Goal: Task Accomplishment & Management: Manage account settings

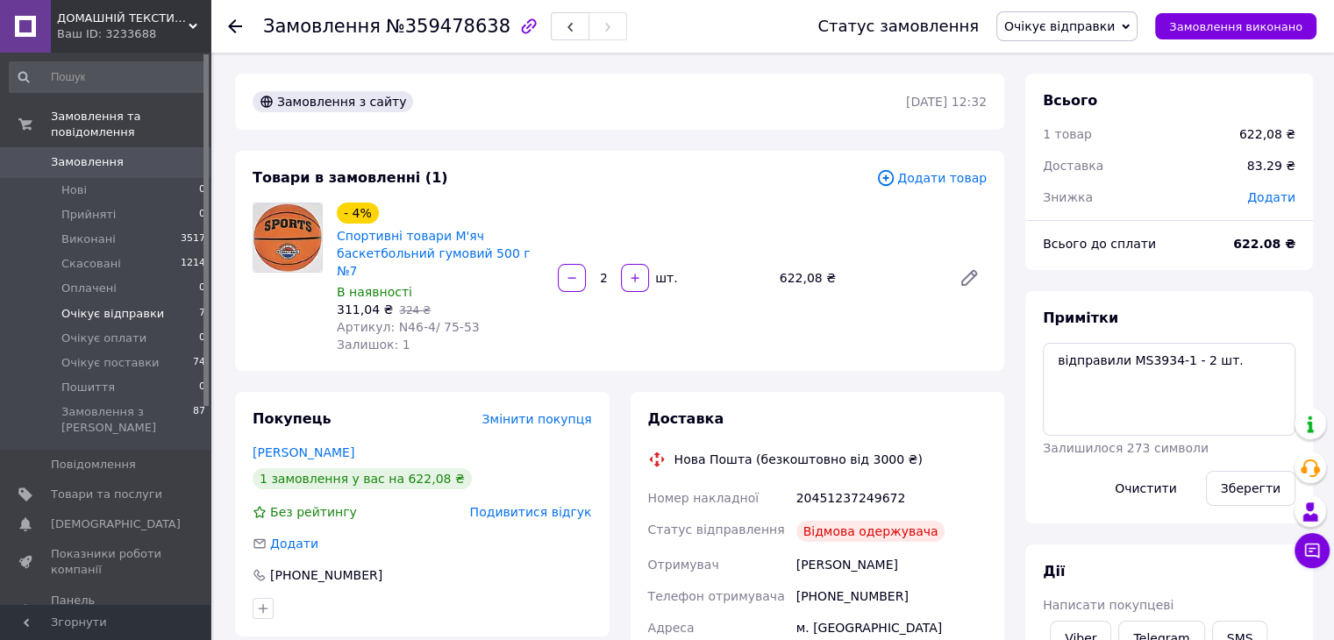
click at [82, 306] on span "Очікує відправки" at bounding box center [112, 314] width 103 height 16
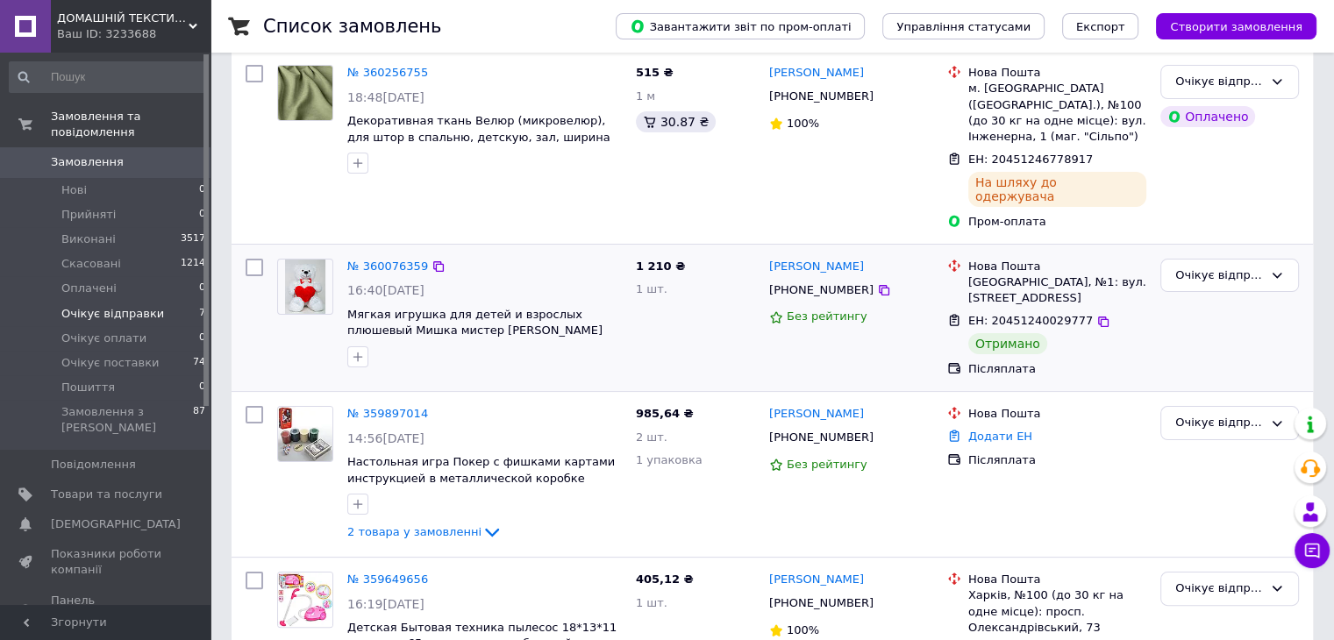
scroll to position [263, 0]
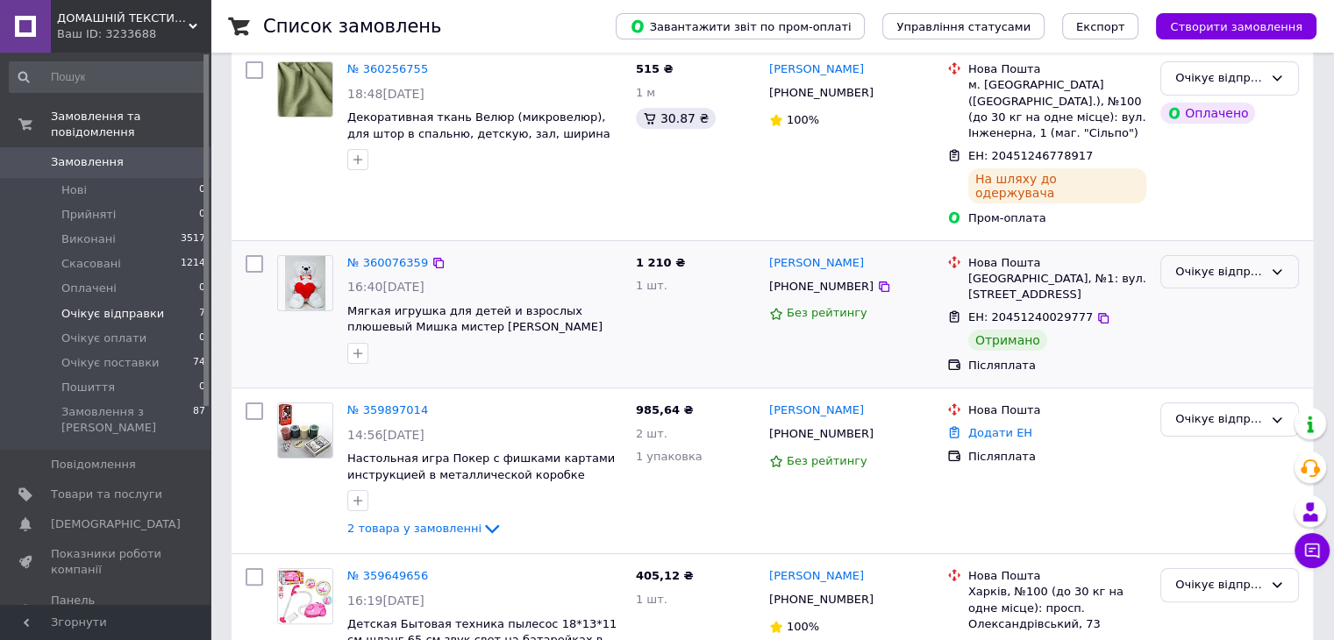
click at [1214, 255] on div "Очікує відправки" at bounding box center [1229, 272] width 139 height 34
click at [1203, 324] on li "Виконано" at bounding box center [1229, 340] width 137 height 32
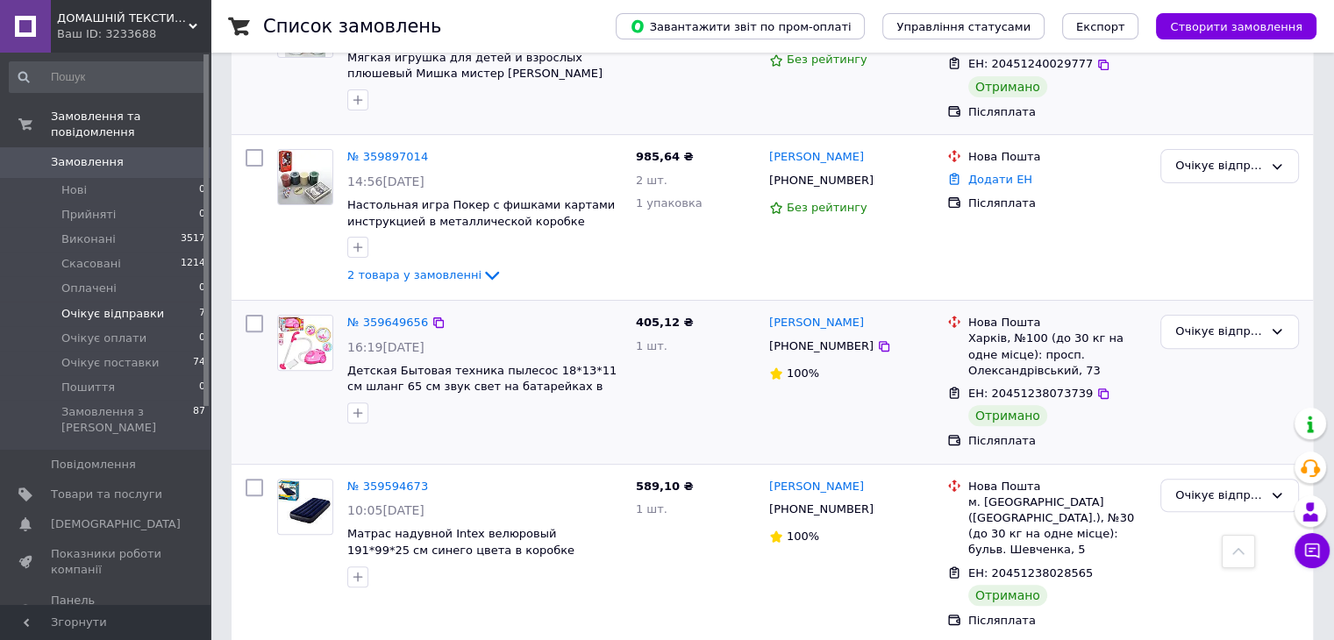
scroll to position [526, 0]
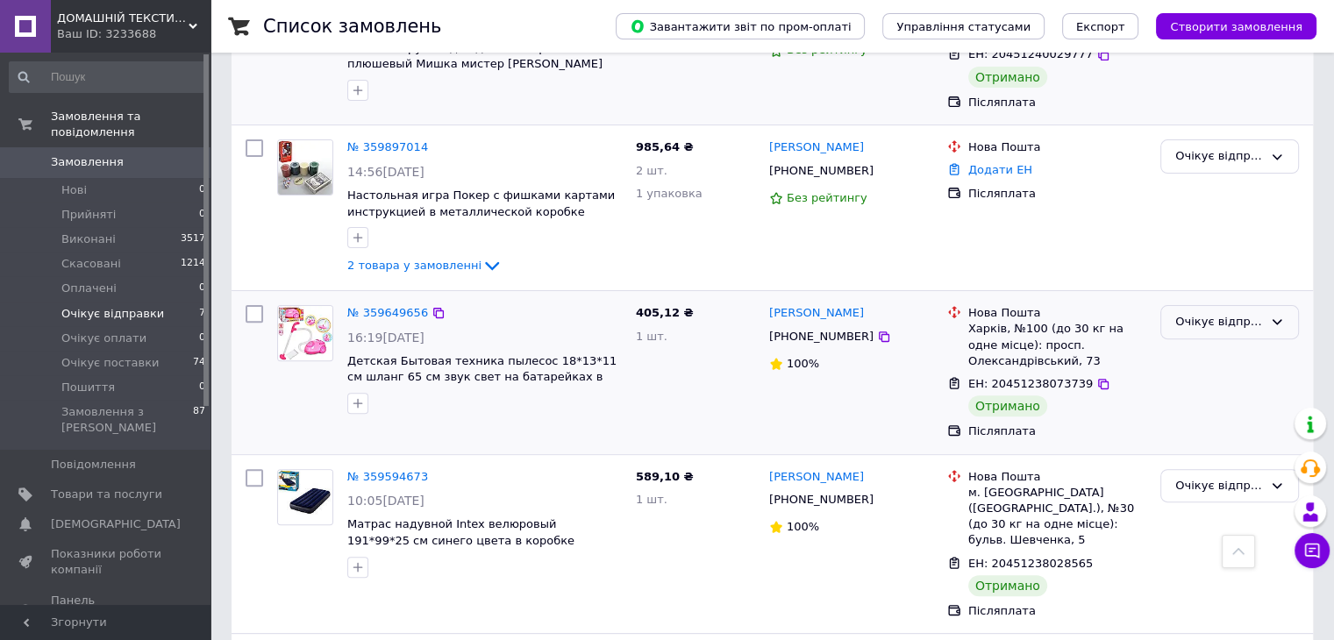
click at [1198, 313] on div "Очікує відправки" at bounding box center [1219, 322] width 88 height 18
click at [1202, 374] on li "Виконано" at bounding box center [1229, 390] width 137 height 32
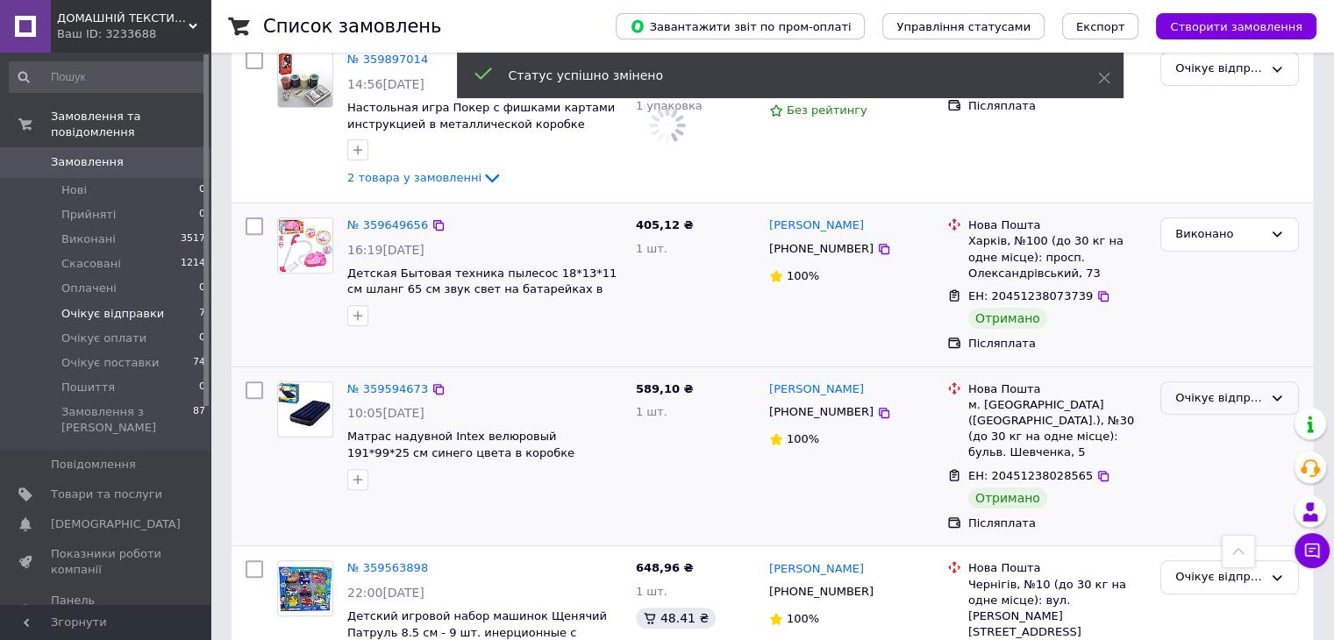
click at [1182, 389] on div "Очікує відправки" at bounding box center [1219, 398] width 88 height 18
click at [1196, 451] on li "Виконано" at bounding box center [1229, 467] width 137 height 32
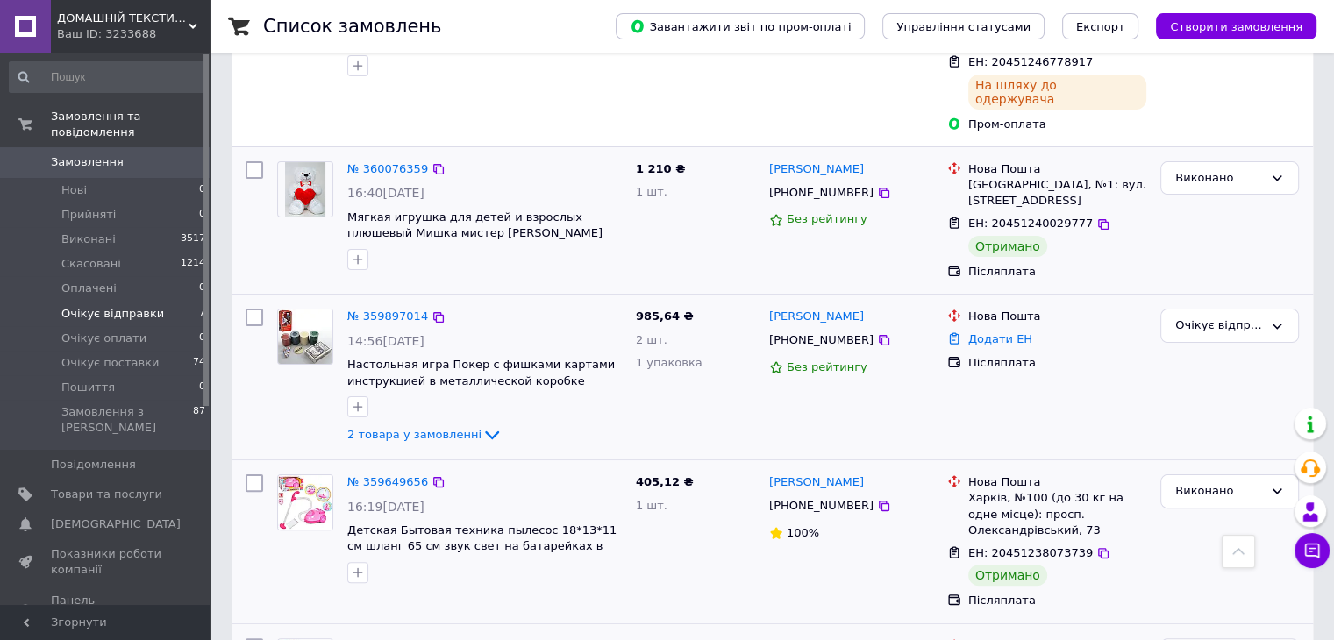
scroll to position [351, 0]
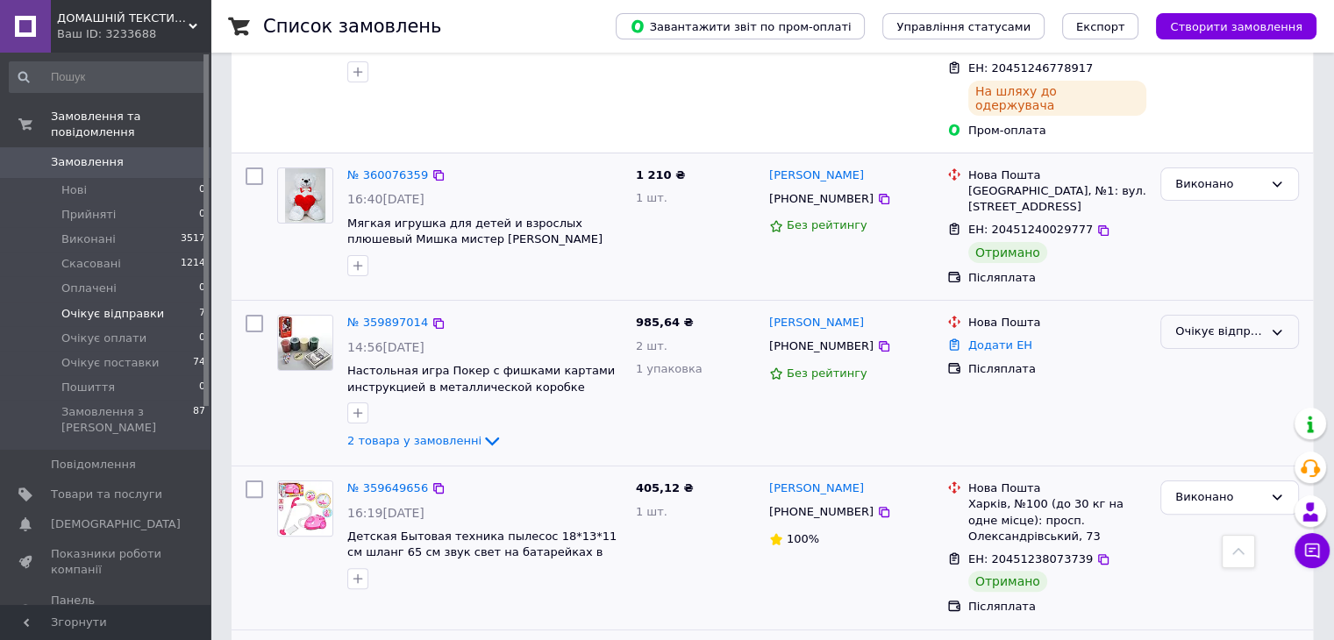
click at [1219, 323] on div "Очікує відправки" at bounding box center [1219, 332] width 88 height 18
click at [1189, 384] on li "Виконано" at bounding box center [1229, 400] width 137 height 32
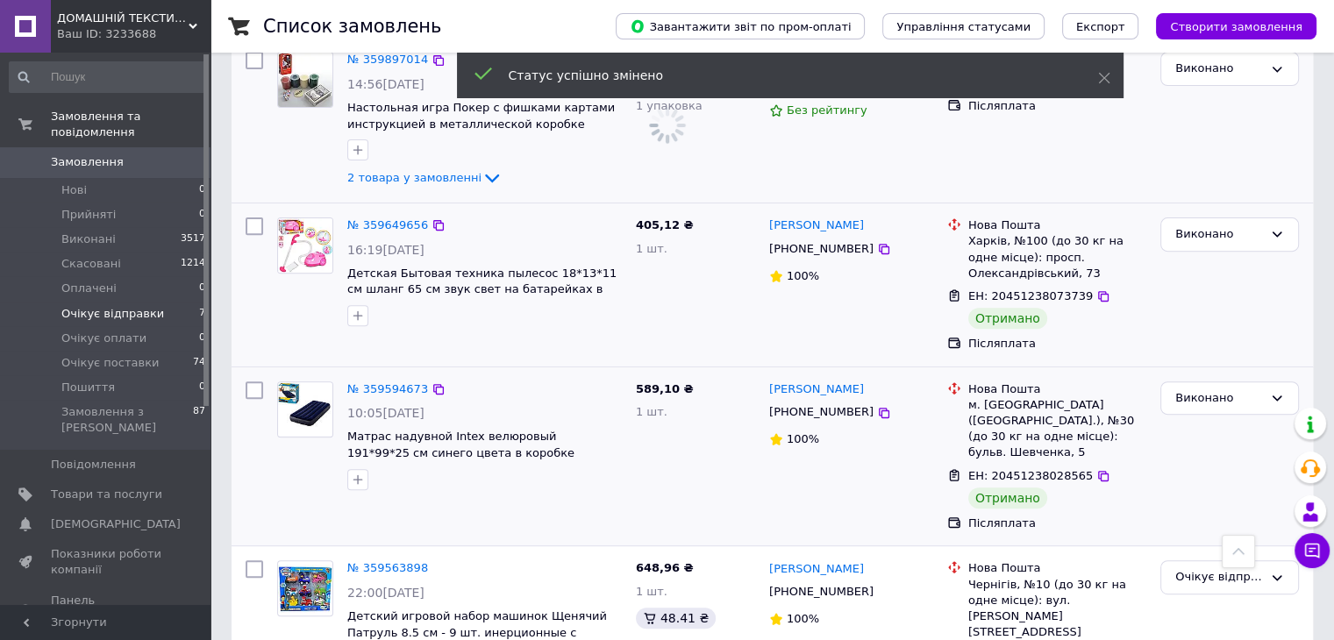
scroll to position [789, 0]
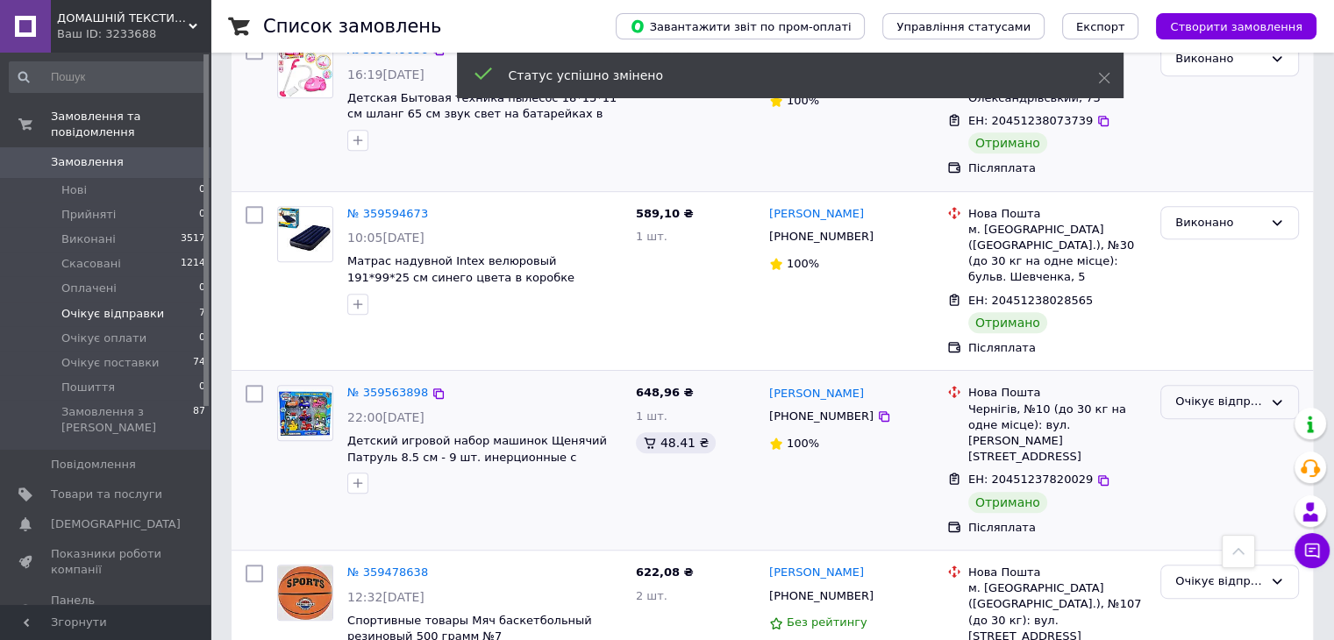
click at [1215, 393] on div "Очікує відправки" at bounding box center [1219, 402] width 88 height 18
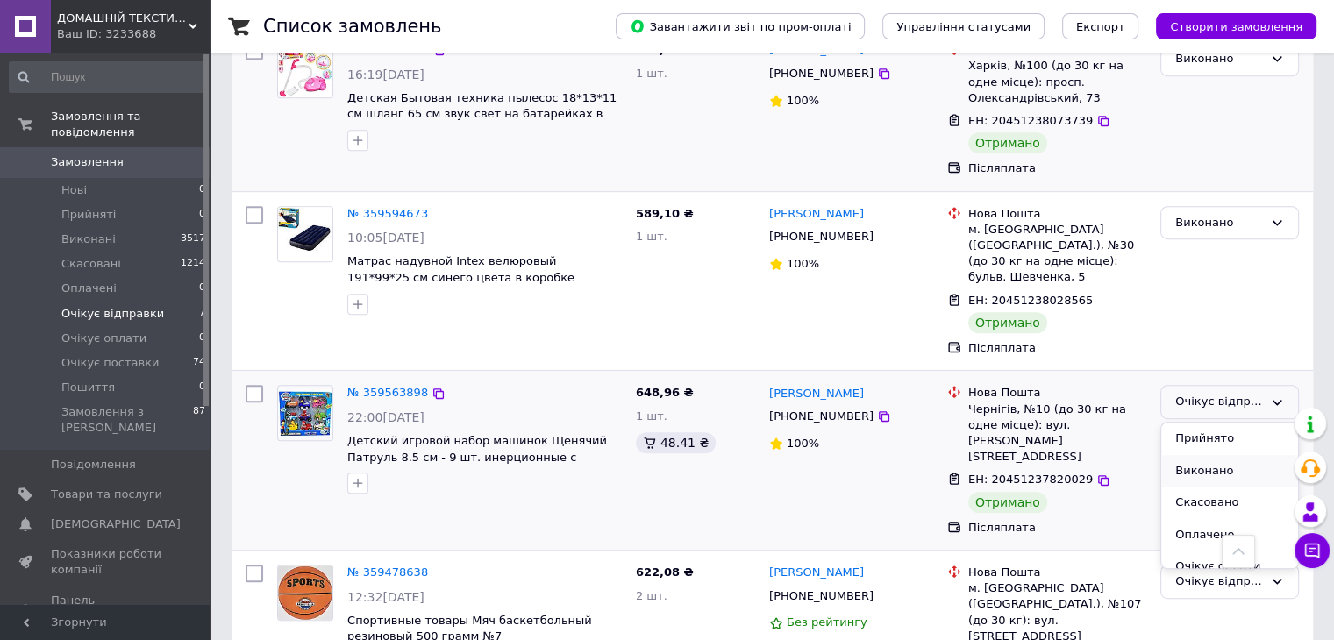
click at [1209, 455] on li "Виконано" at bounding box center [1229, 471] width 137 height 32
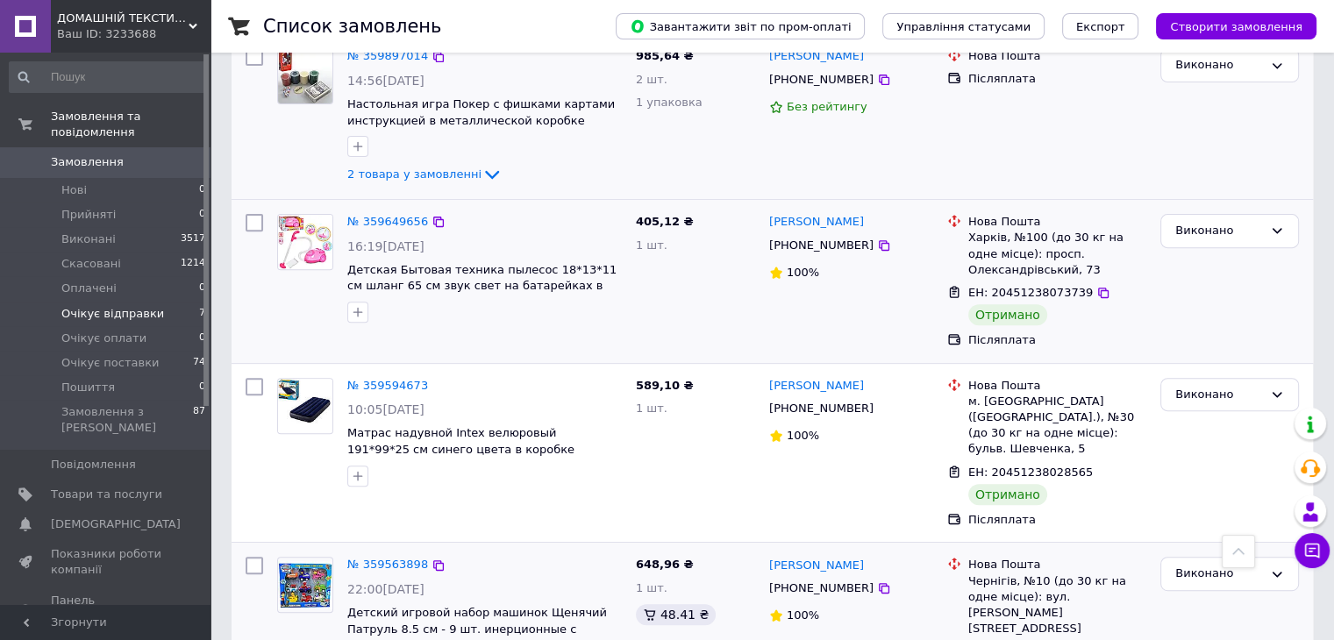
scroll to position [793, 0]
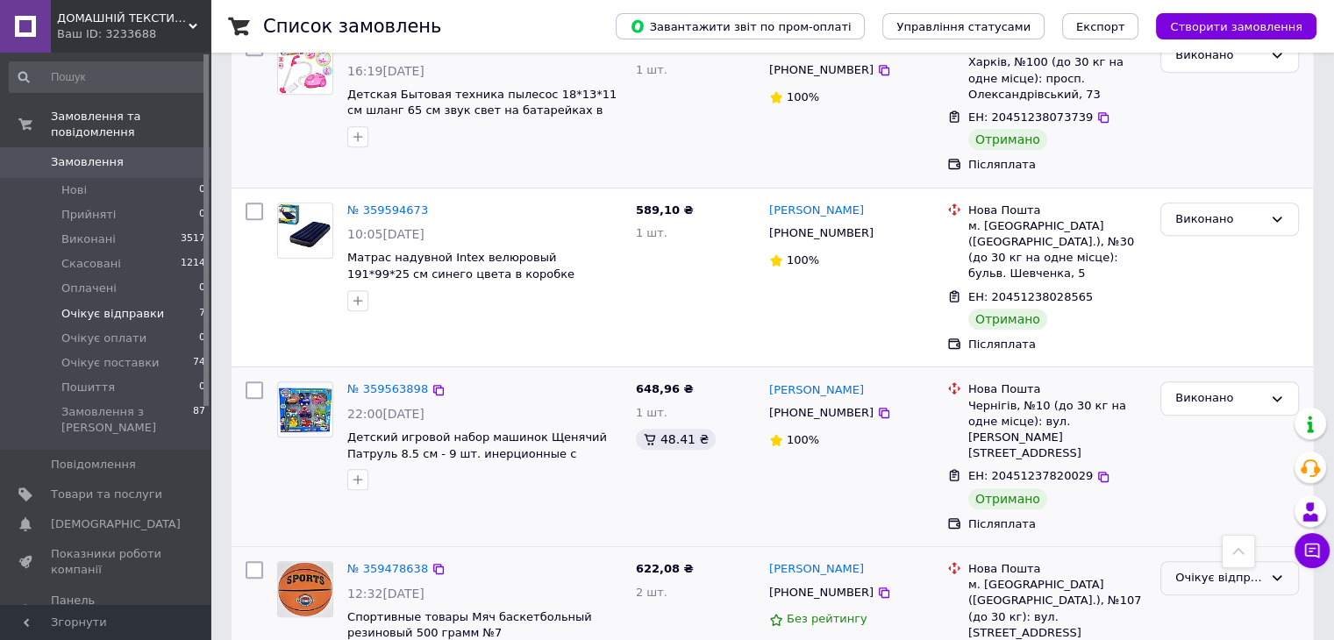
click at [1177, 569] on div "Очікує відправки" at bounding box center [1219, 578] width 88 height 18
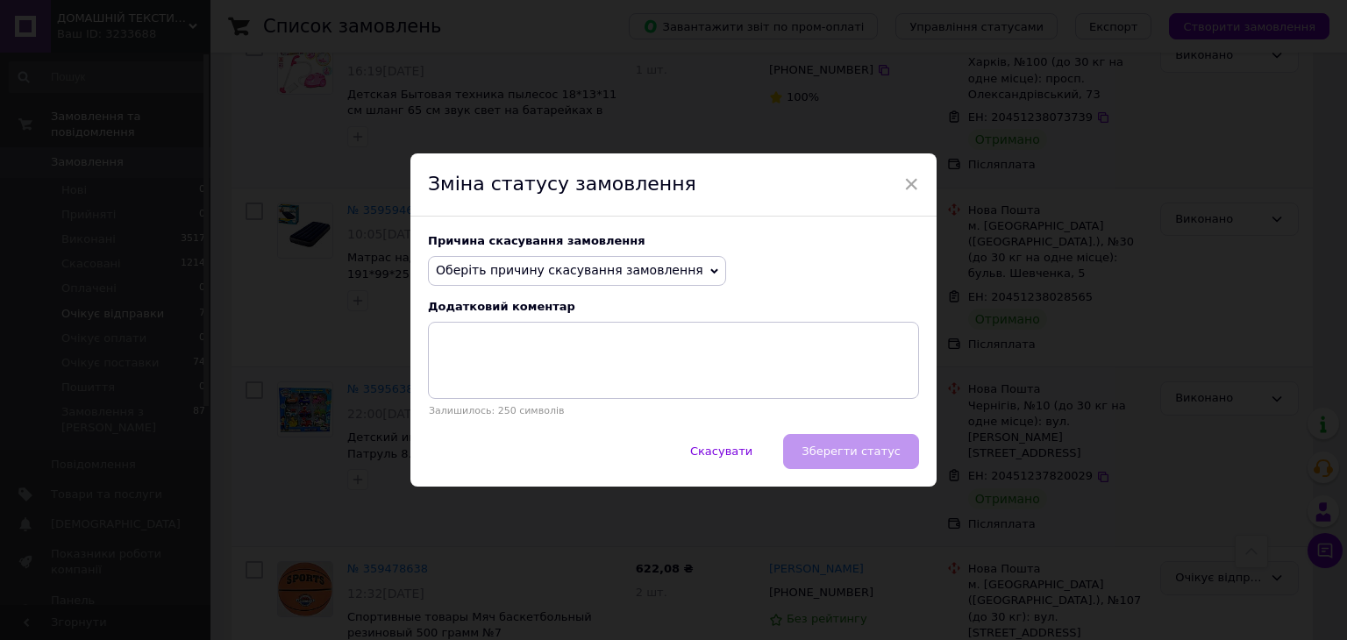
click at [477, 268] on span "Оберіть причину скасування замовлення" at bounding box center [569, 270] width 267 height 14
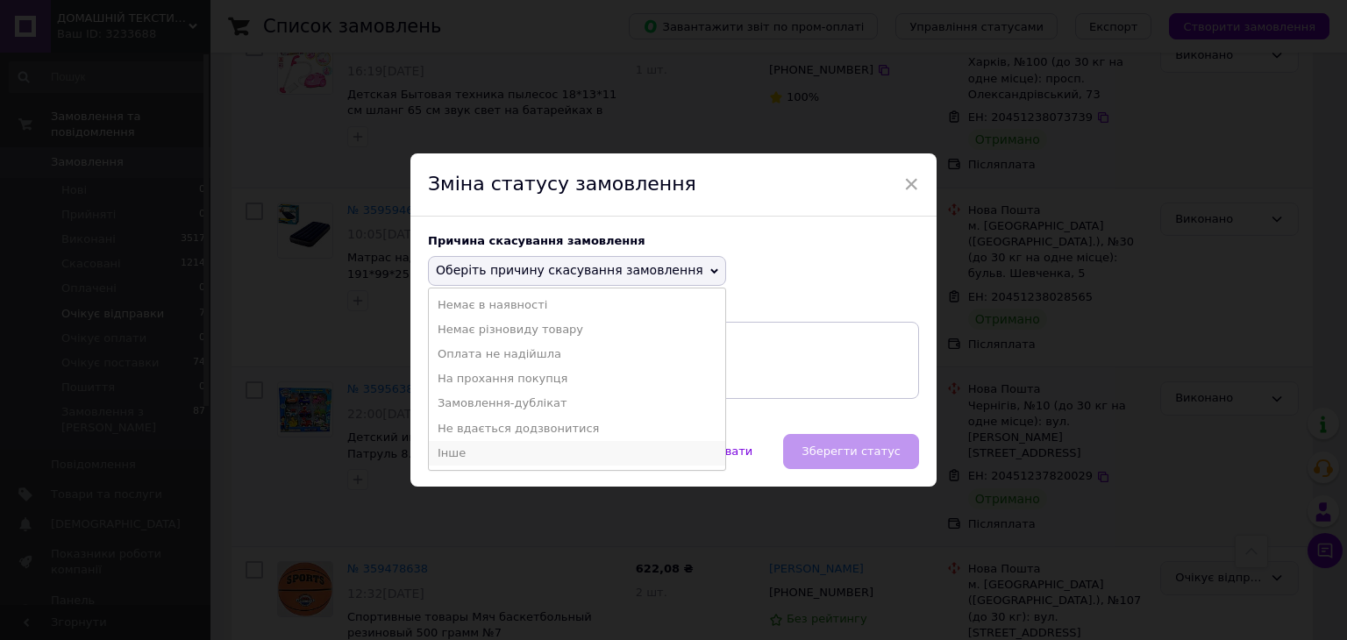
click at [449, 450] on li "Інше" at bounding box center [577, 453] width 296 height 25
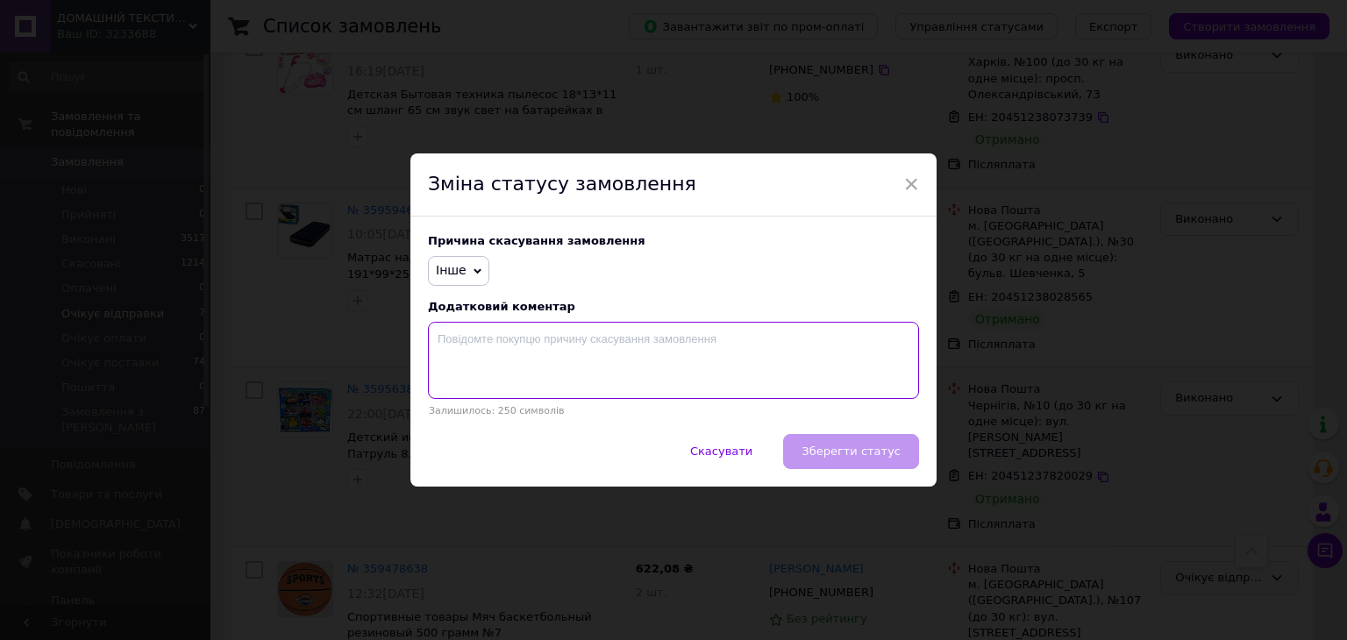
click at [447, 341] on textarea at bounding box center [673, 360] width 491 height 77
click at [440, 337] on textarea "Відправили 1 м'яч, замість 2-х." at bounding box center [673, 360] width 491 height 77
type textarea "Помилилися і відправили 1 м'яч, замість 2-х."
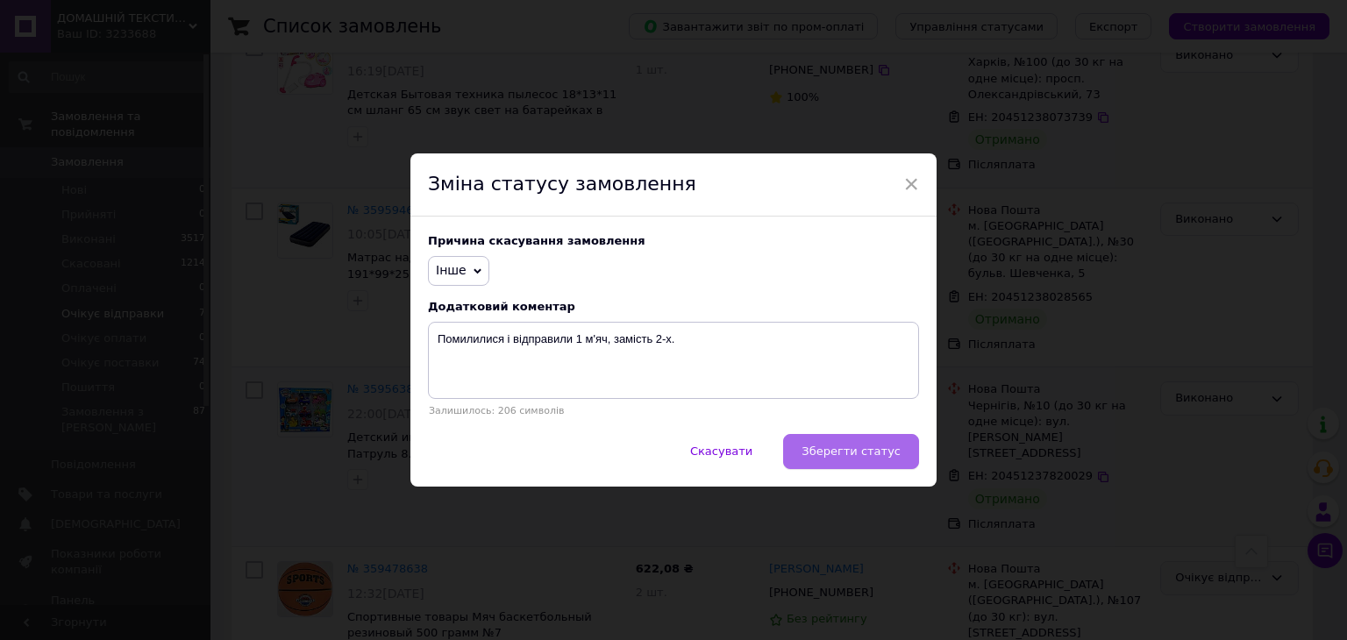
click at [851, 456] on span "Зберегти статус" at bounding box center [850, 451] width 99 height 13
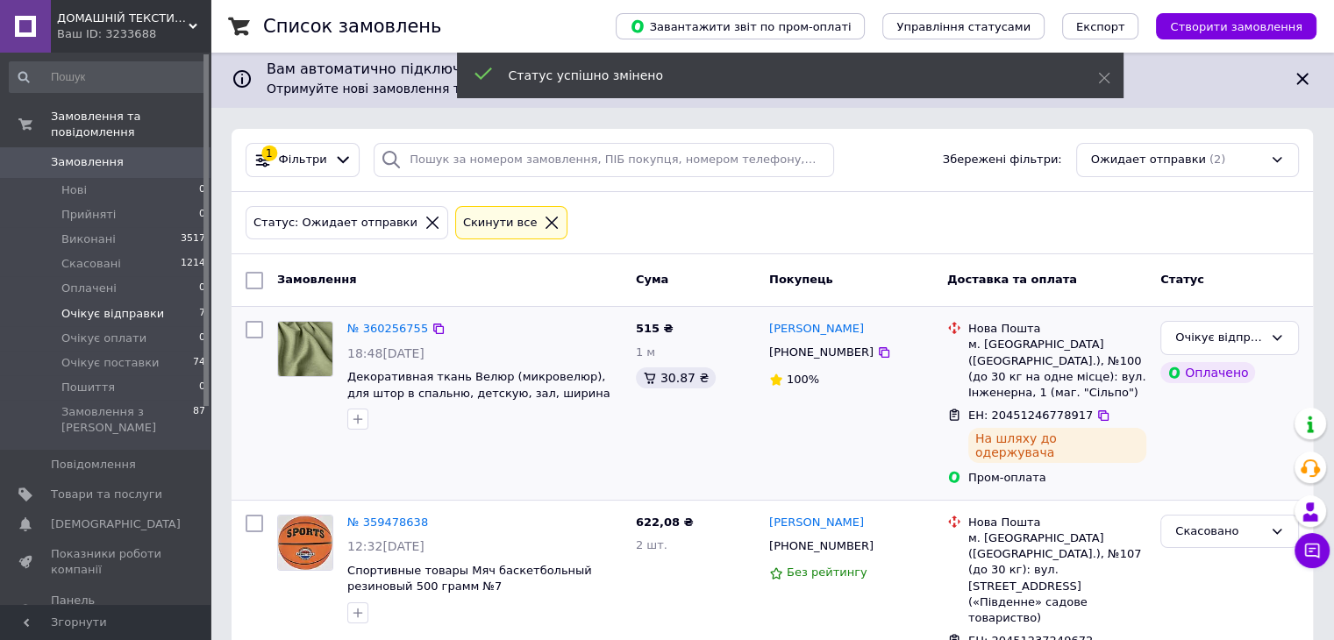
scroll to position [0, 0]
